Goal: Information Seeking & Learning: Learn about a topic

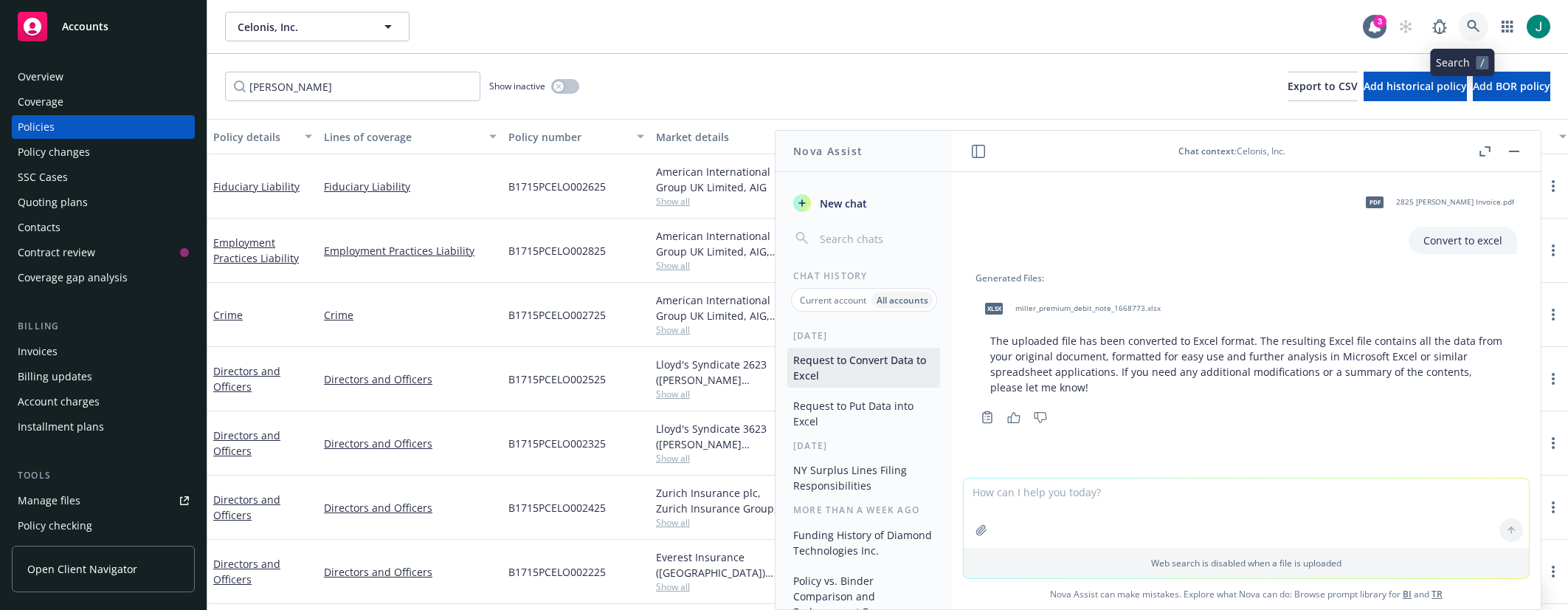
click at [1467, 24] on icon at bounding box center [1473, 26] width 13 height 13
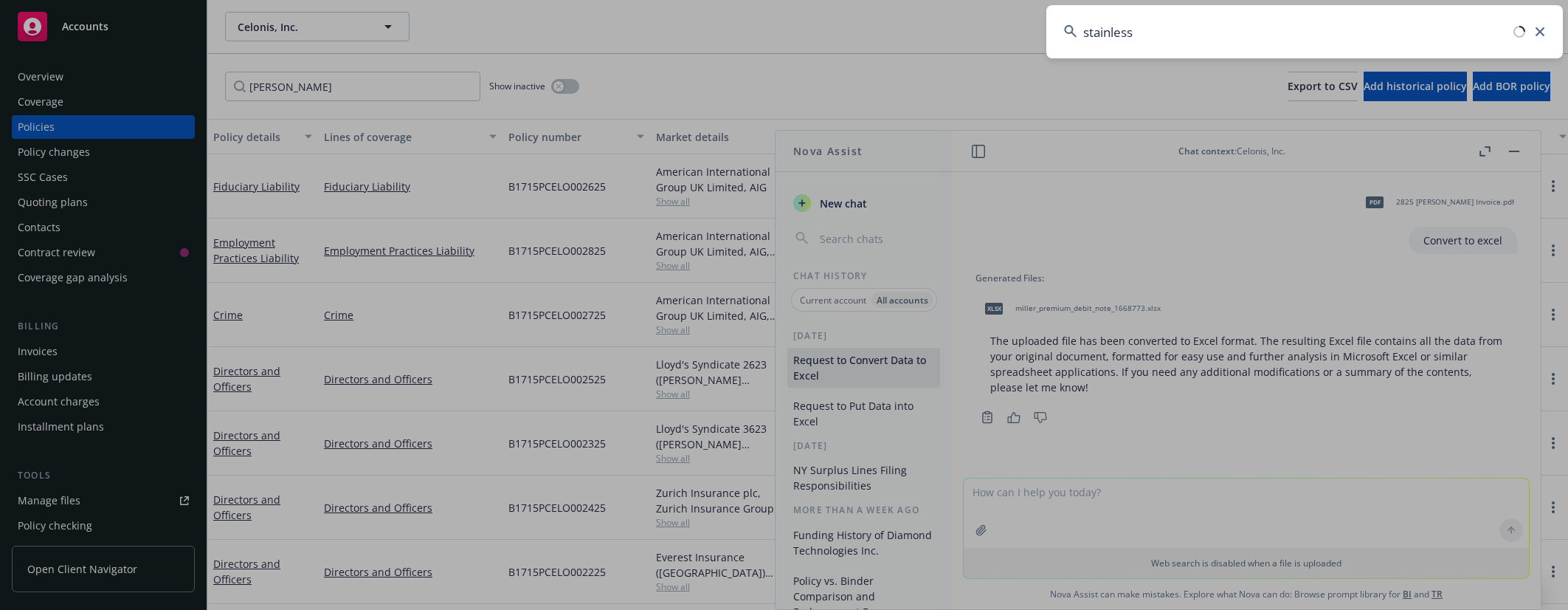
type input "stainless"
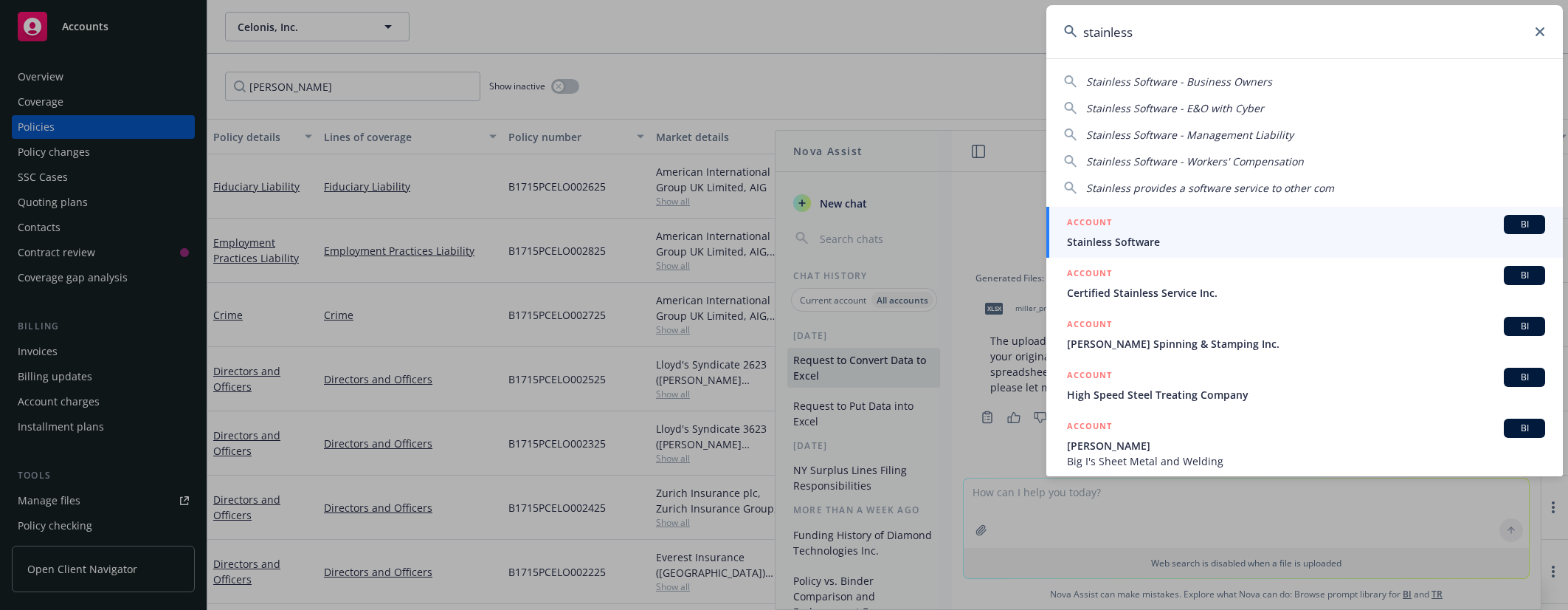
click at [1169, 238] on span "Stainless Software" at bounding box center [1306, 241] width 478 height 15
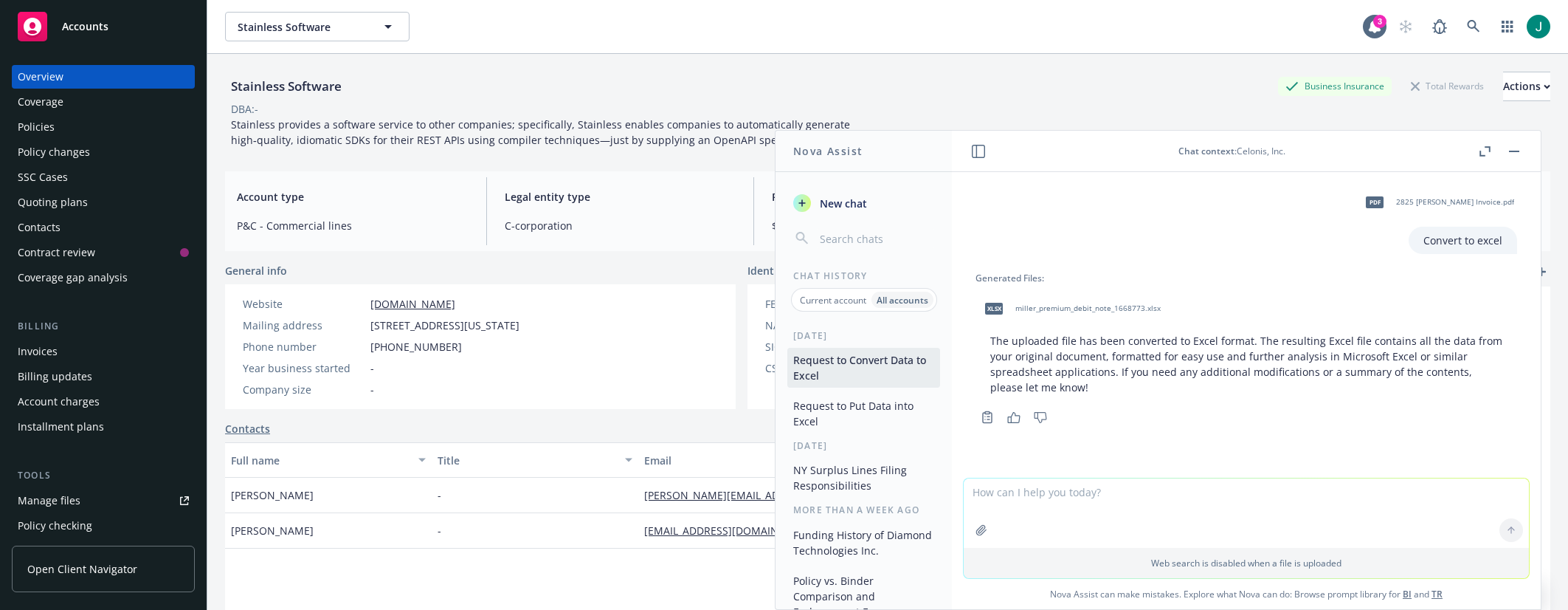
click at [46, 127] on div "Policies" at bounding box center [36, 126] width 37 height 24
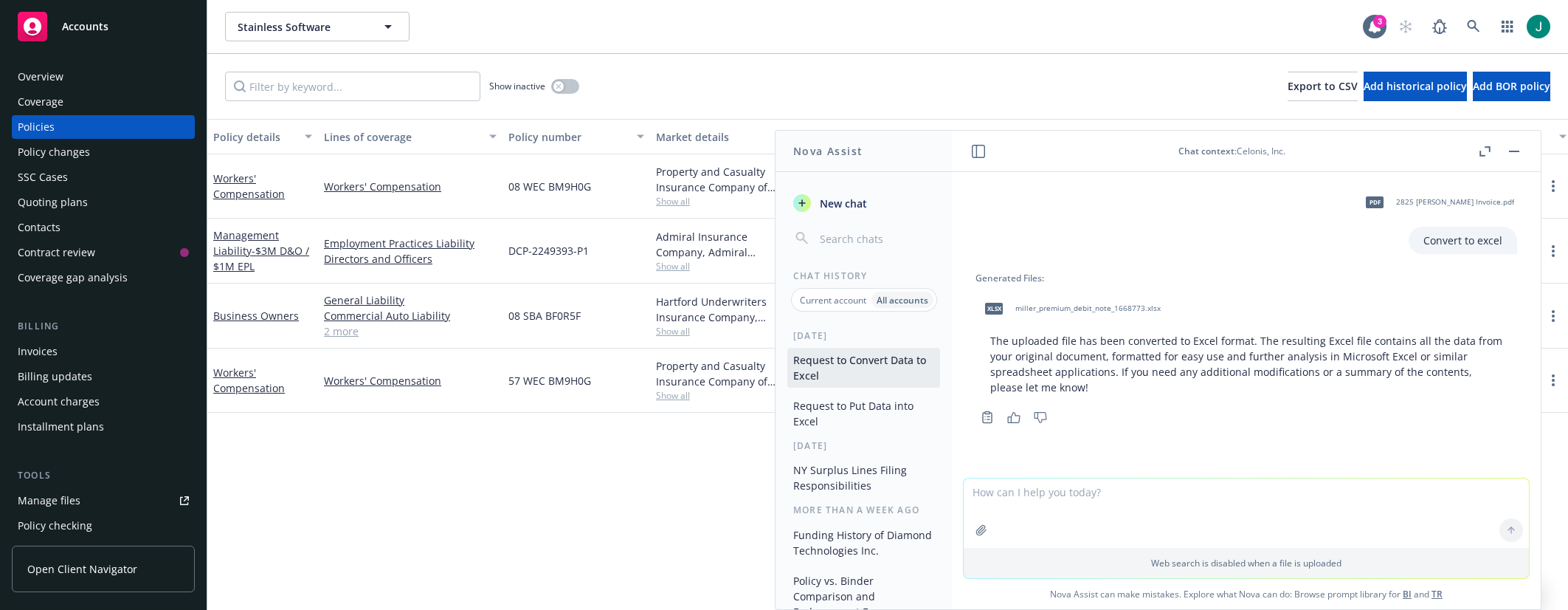
click at [774, 106] on div "Show inactive Export to CSV Add historical policy Add BOR policy" at bounding box center [887, 86] width 1361 height 65
click at [1509, 149] on button "button" at bounding box center [1514, 151] width 18 height 18
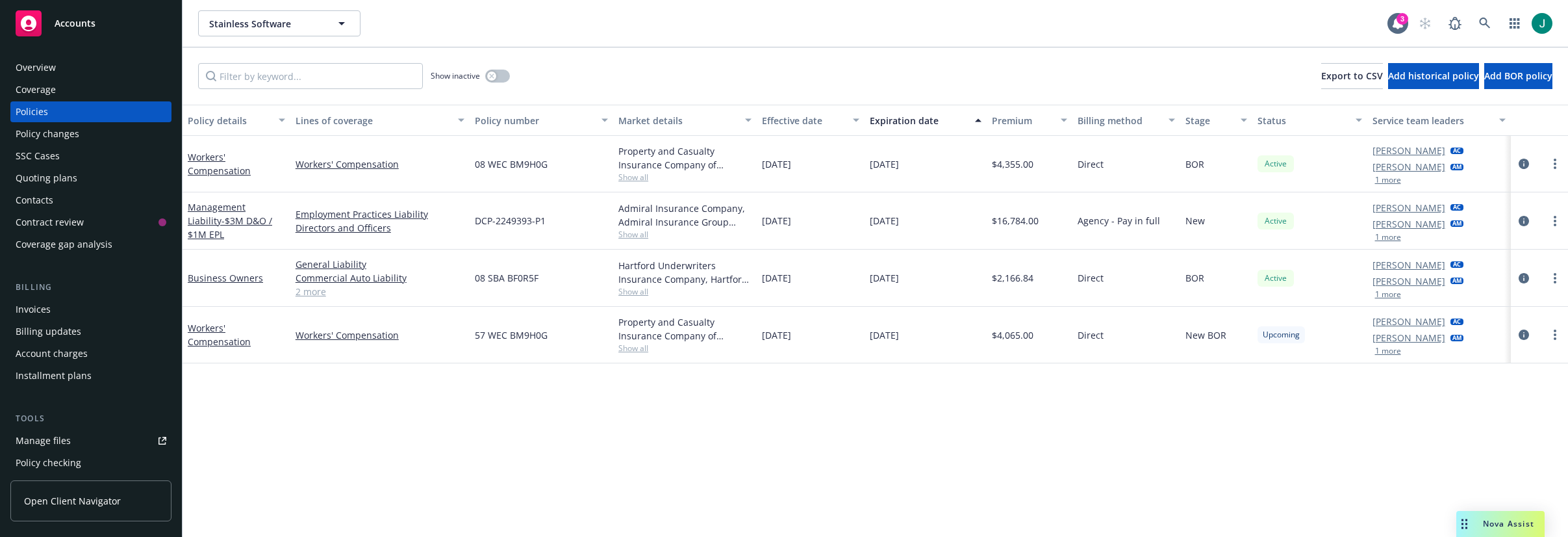
click at [749, 49] on div "Show inactive Export to CSV Add historical policy Add BOR policy" at bounding box center [875, 76] width 1385 height 57
click at [493, 75] on icon "button" at bounding box center [492, 76] width 5 height 5
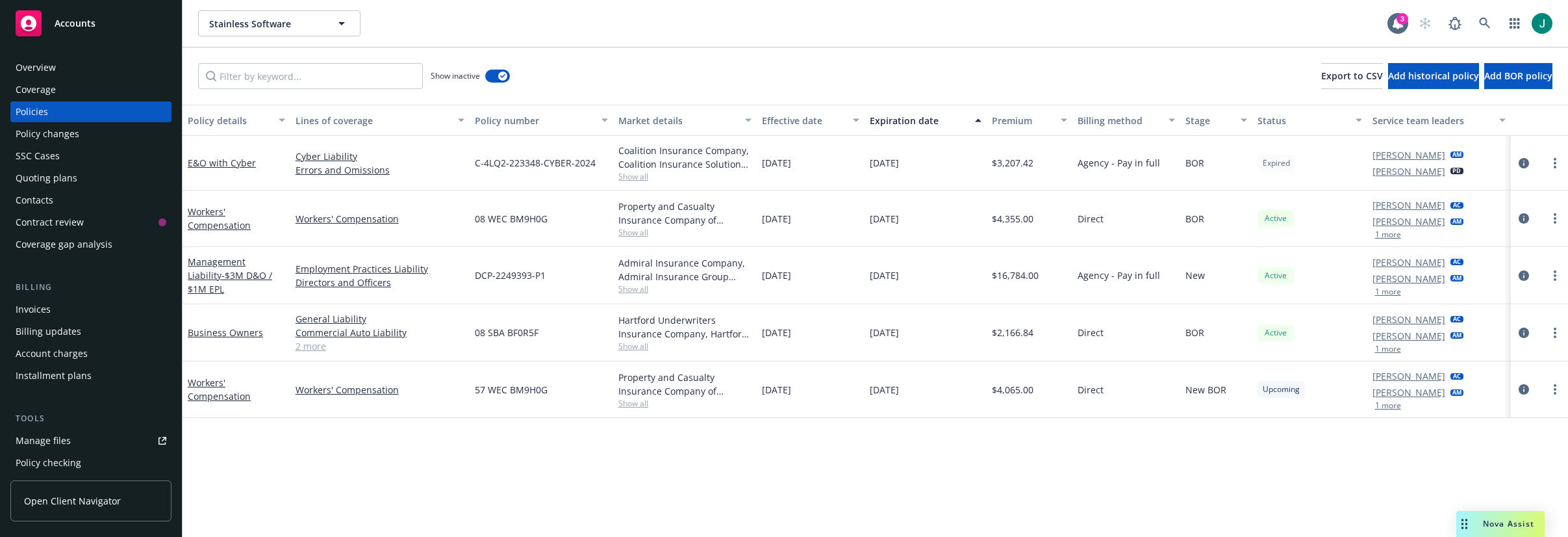
drag, startPoint x: 666, startPoint y: 69, endPoint x: 668, endPoint y: 53, distance: 16.1
click at [666, 69] on div "Show inactive Export to CSV Add historical policy Add BOR policy" at bounding box center [875, 76] width 1385 height 57
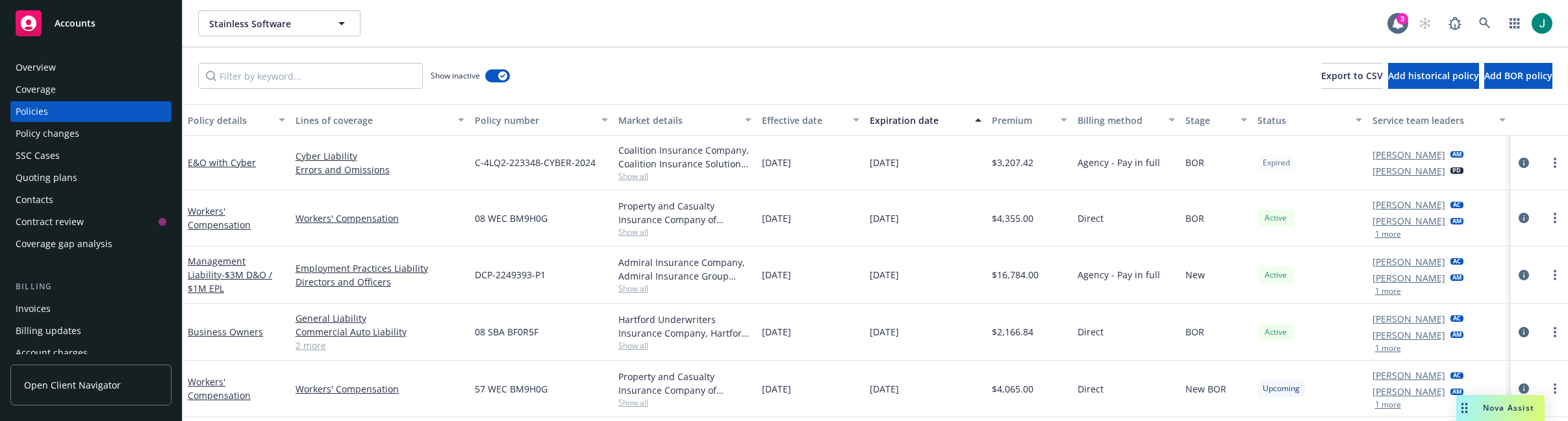
click at [831, 25] on div "Stainless Software Stainless Software" at bounding box center [792, 23] width 1189 height 26
click at [1000, 23] on div "Stainless Software Stainless Software" at bounding box center [792, 23] width 1189 height 26
